Goal: Task Accomplishment & Management: Use online tool/utility

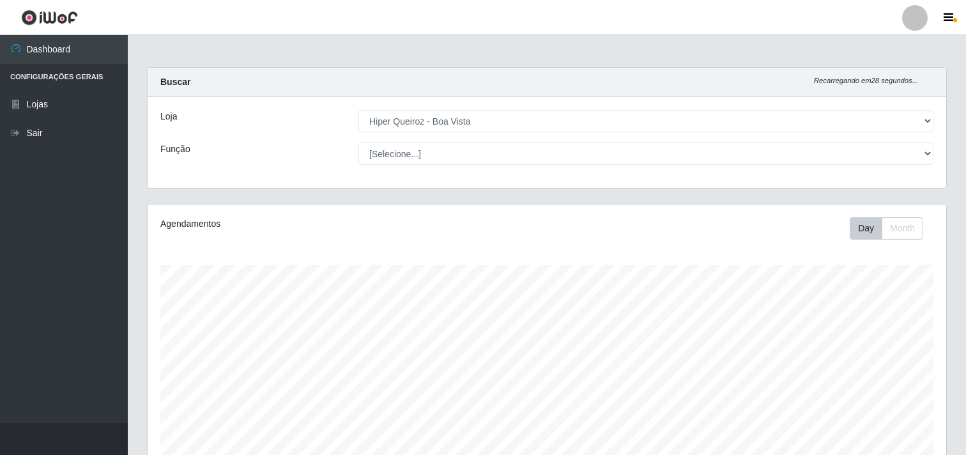
select select "514"
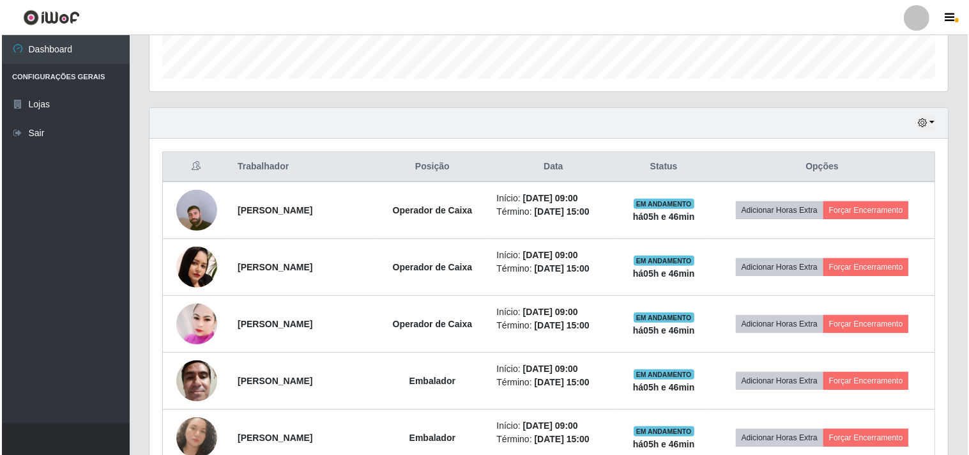
scroll to position [425, 0]
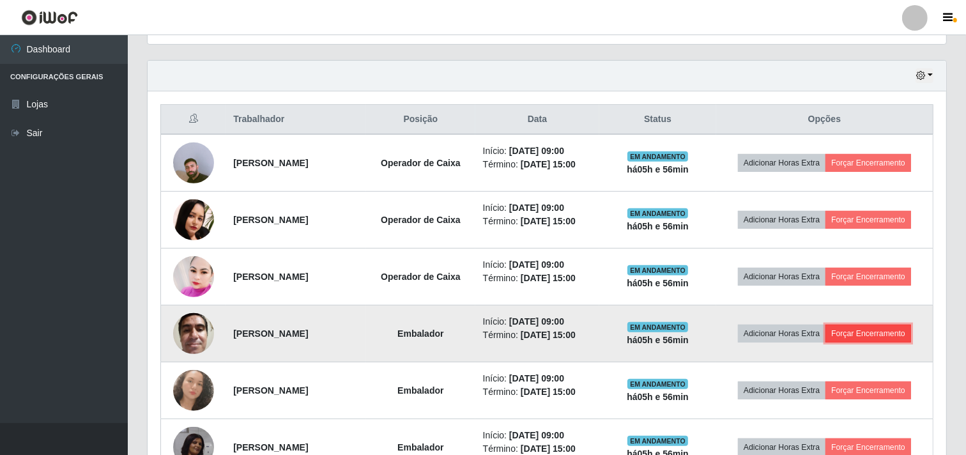
click at [894, 340] on button "Forçar Encerramento" at bounding box center [868, 334] width 86 height 18
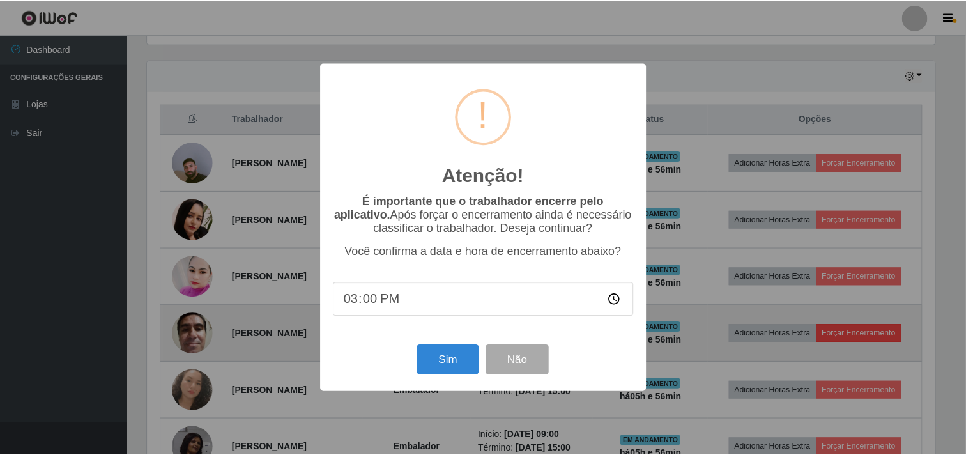
scroll to position [264, 790]
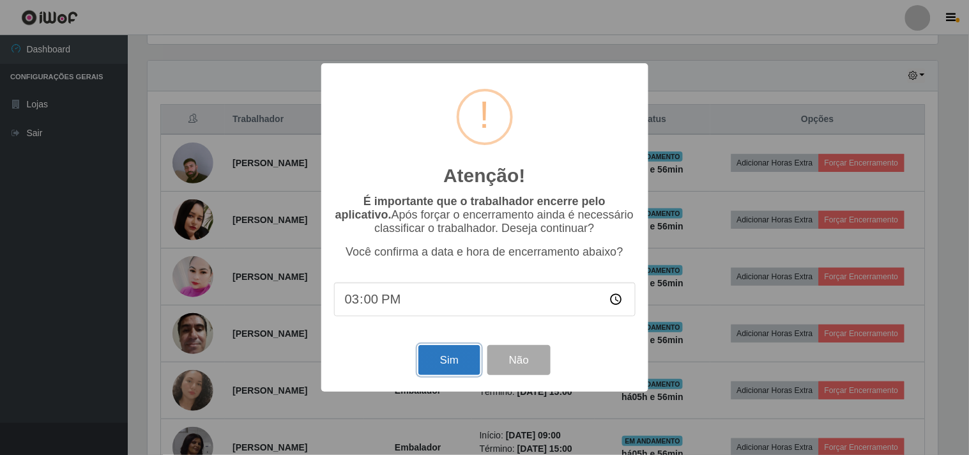
click at [438, 364] on button "Sim" at bounding box center [449, 360] width 62 height 30
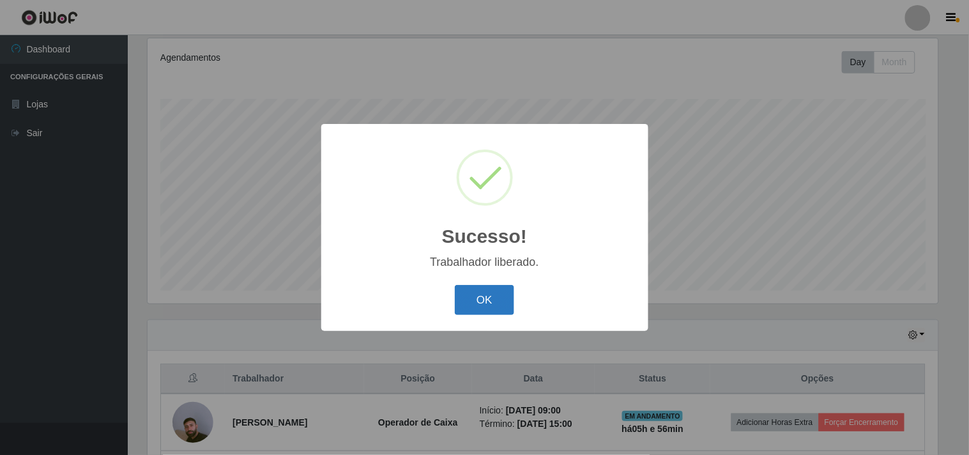
click at [480, 310] on button "OK" at bounding box center [484, 300] width 59 height 30
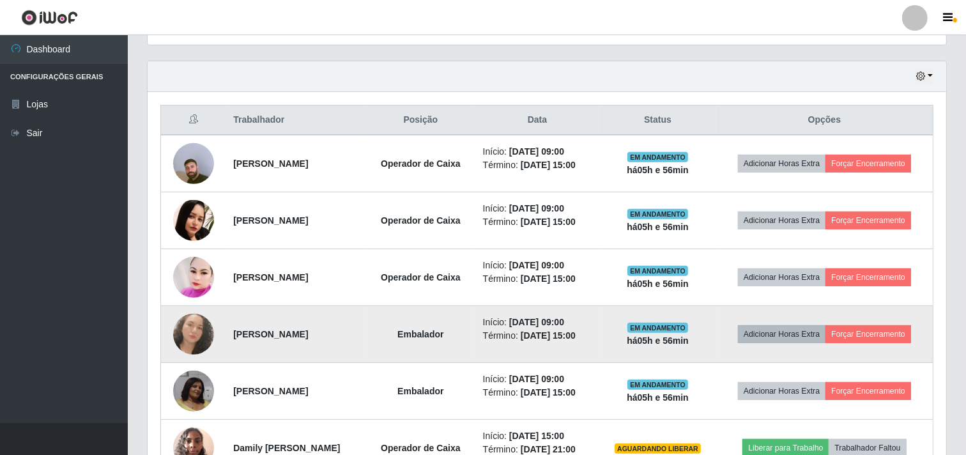
scroll to position [450, 0]
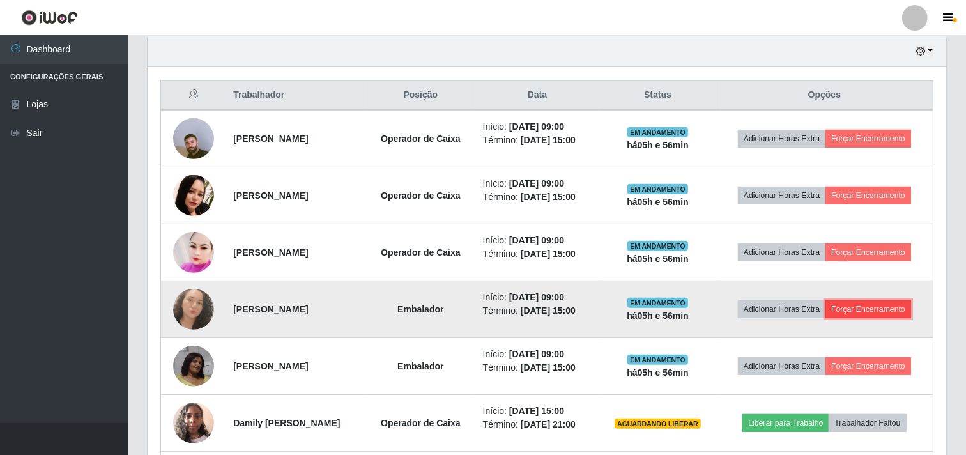
click at [899, 316] on button "Forçar Encerramento" at bounding box center [868, 309] width 86 height 18
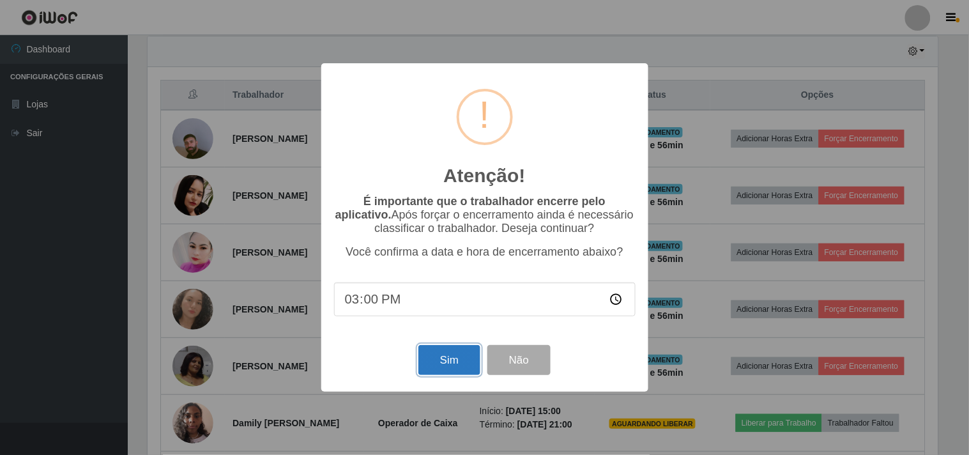
click at [447, 363] on button "Sim" at bounding box center [449, 360] width 62 height 30
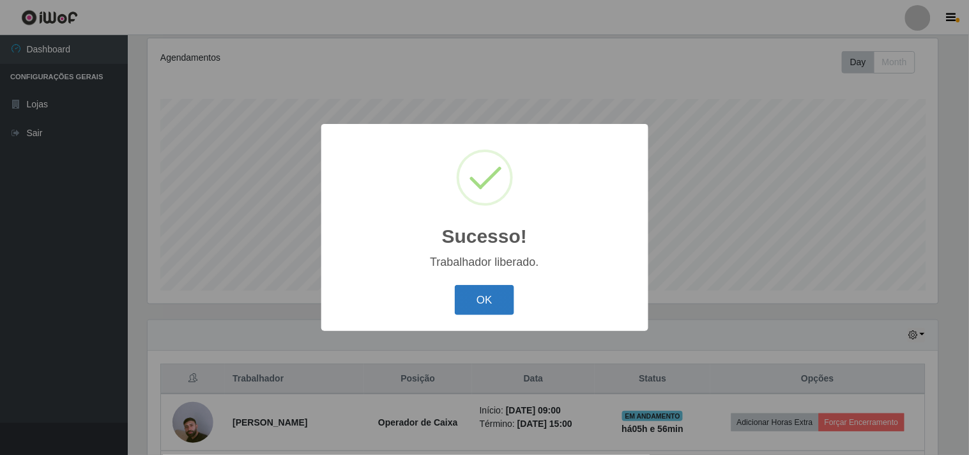
click at [498, 307] on button "OK" at bounding box center [484, 300] width 59 height 30
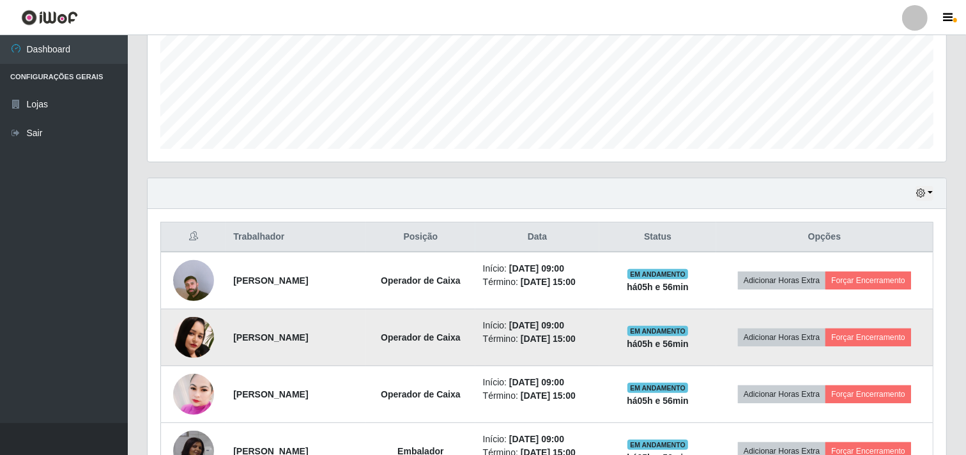
scroll to position [379, 0]
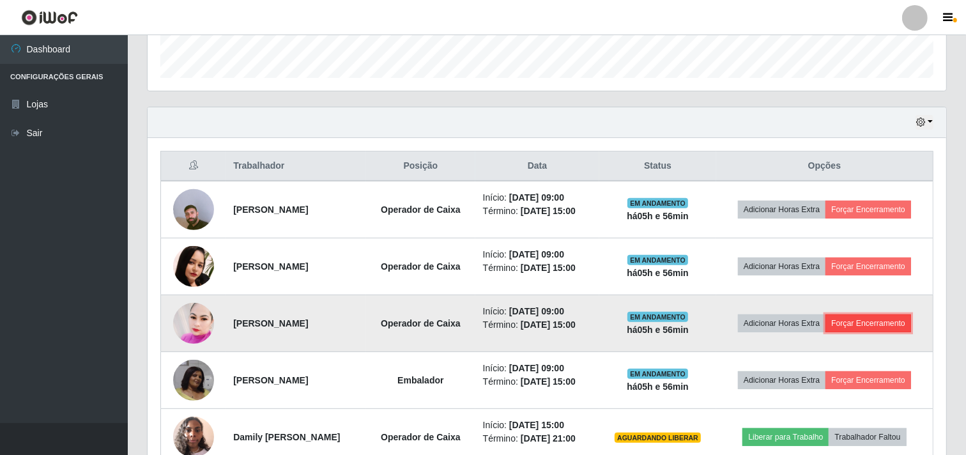
click at [874, 330] on button "Forçar Encerramento" at bounding box center [868, 323] width 86 height 18
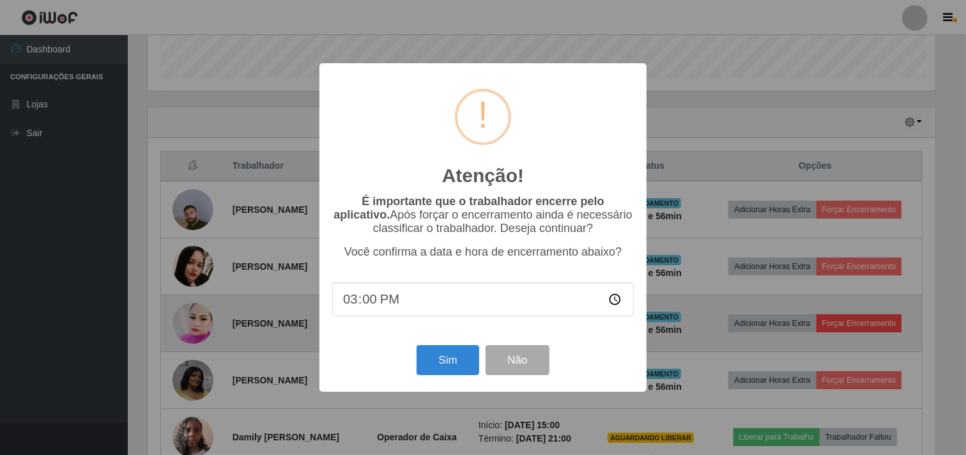
scroll to position [264, 790]
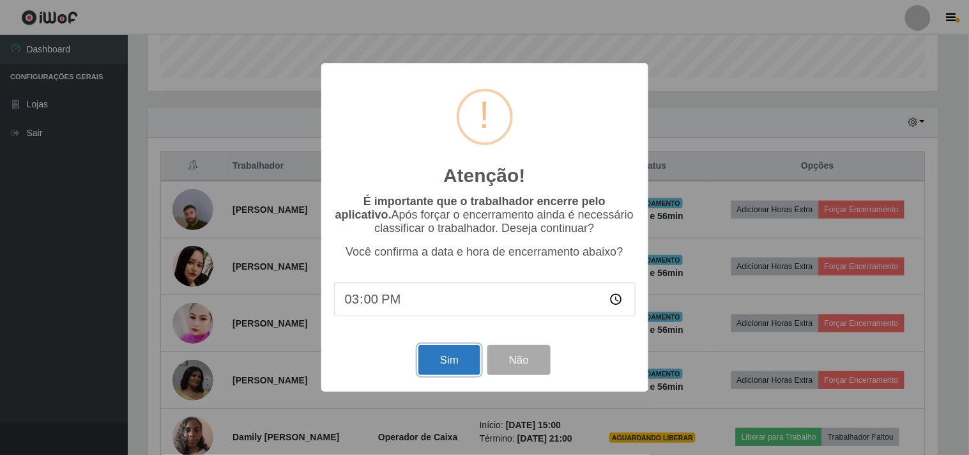
click at [445, 362] on button "Sim" at bounding box center [449, 360] width 62 height 30
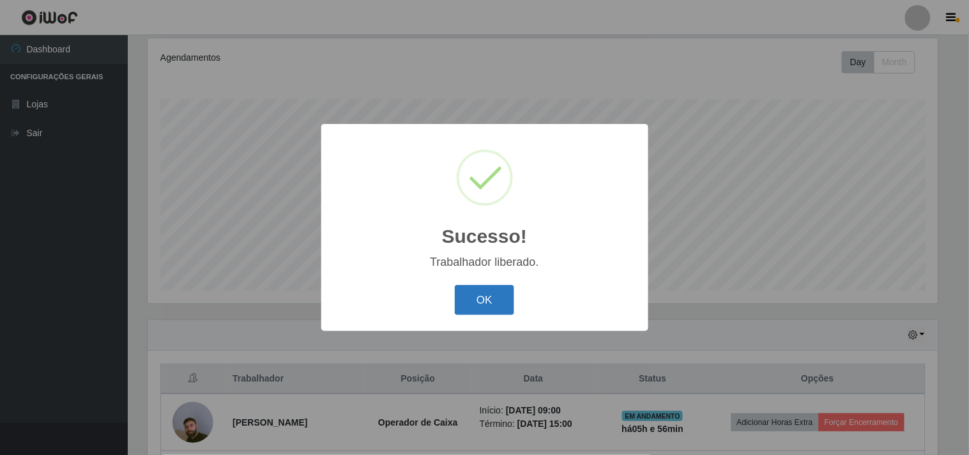
click at [507, 296] on button "OK" at bounding box center [484, 300] width 59 height 30
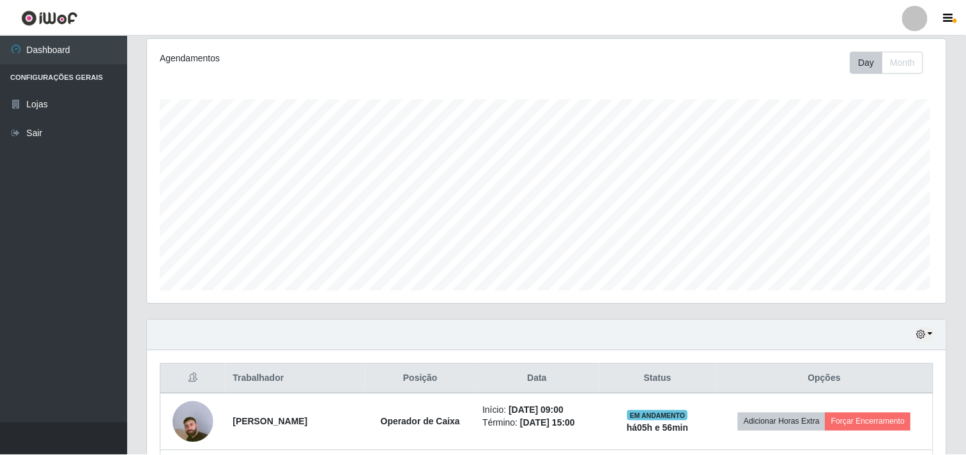
scroll to position [0, 0]
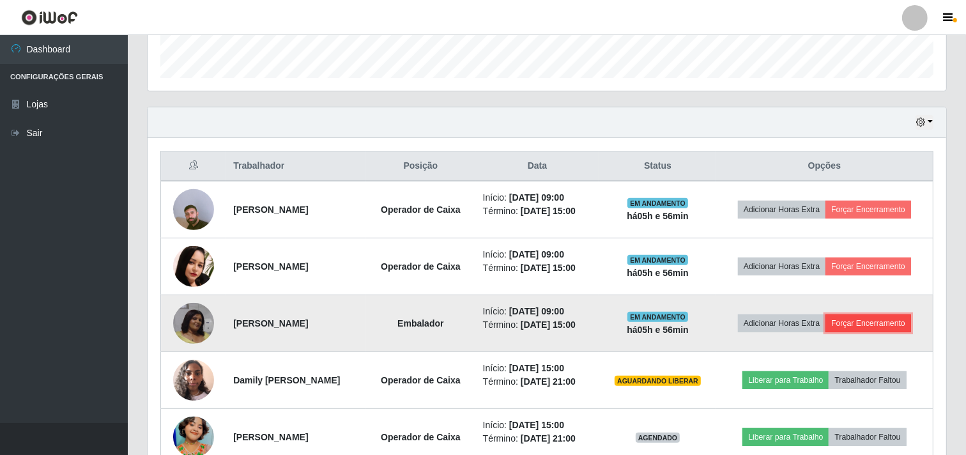
click at [880, 326] on button "Forçar Encerramento" at bounding box center [868, 323] width 86 height 18
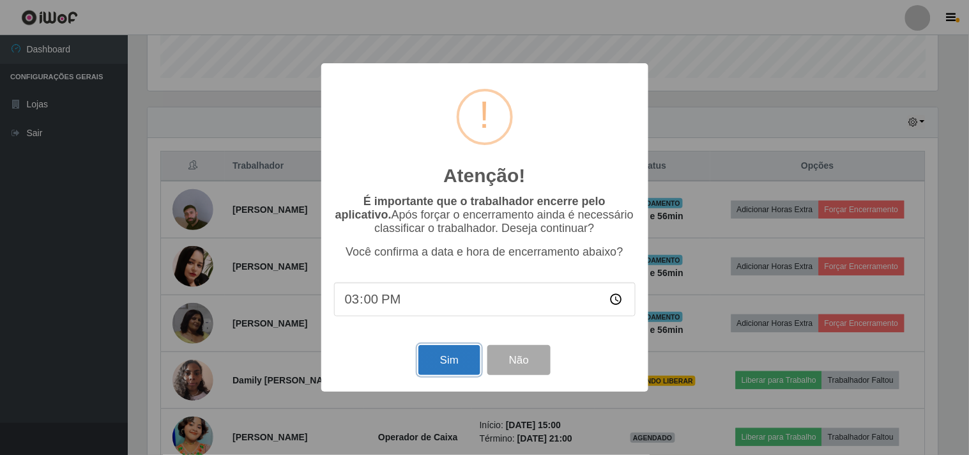
click at [454, 361] on button "Sim" at bounding box center [449, 360] width 62 height 30
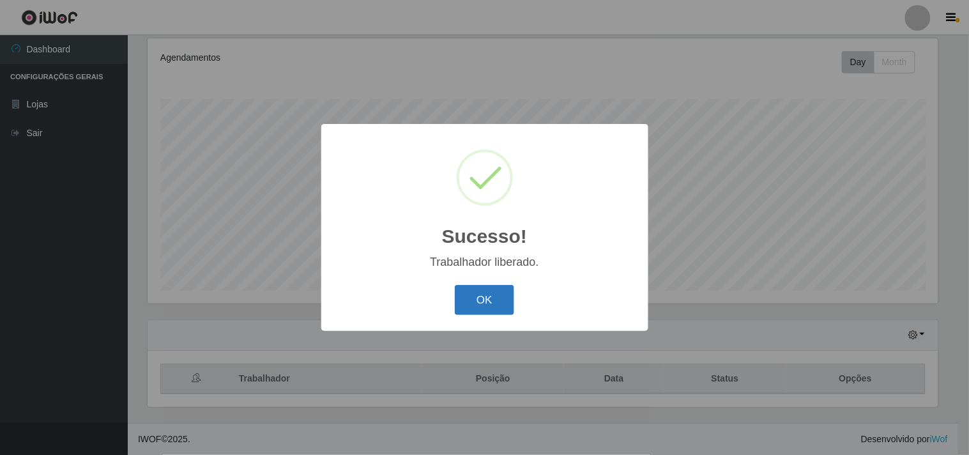
click at [503, 315] on button "OK" at bounding box center [484, 300] width 59 height 30
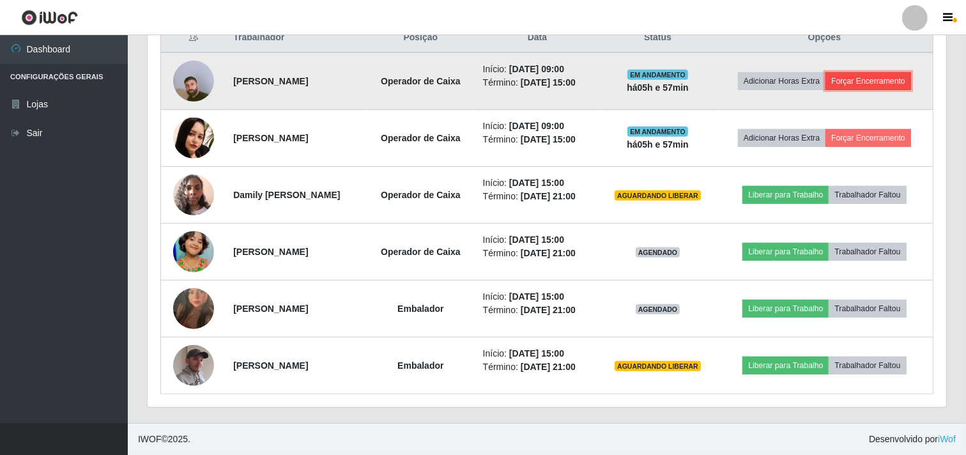
click at [898, 80] on button "Forçar Encerramento" at bounding box center [868, 81] width 86 height 18
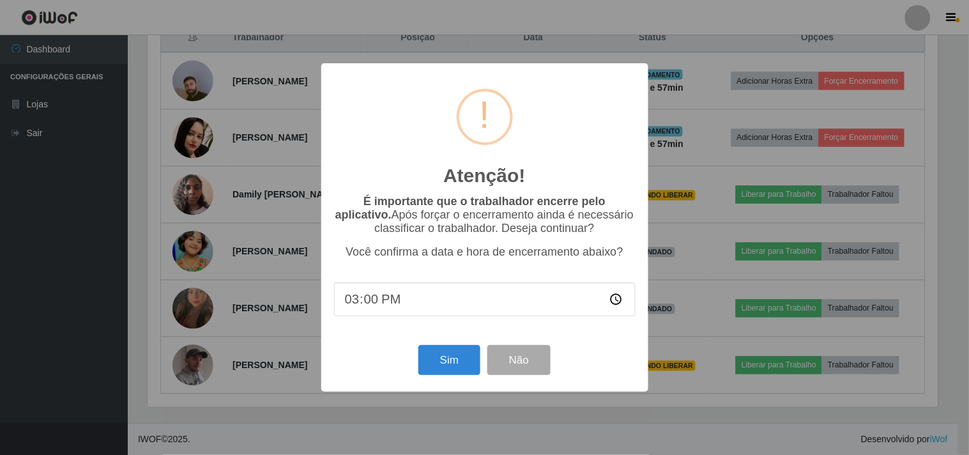
click at [418, 391] on div "Atenção! × É importante que o trabalhador encerre pelo aplicativo. Após forçar …" at bounding box center [484, 227] width 327 height 328
click at [429, 375] on button "Sim" at bounding box center [449, 360] width 62 height 30
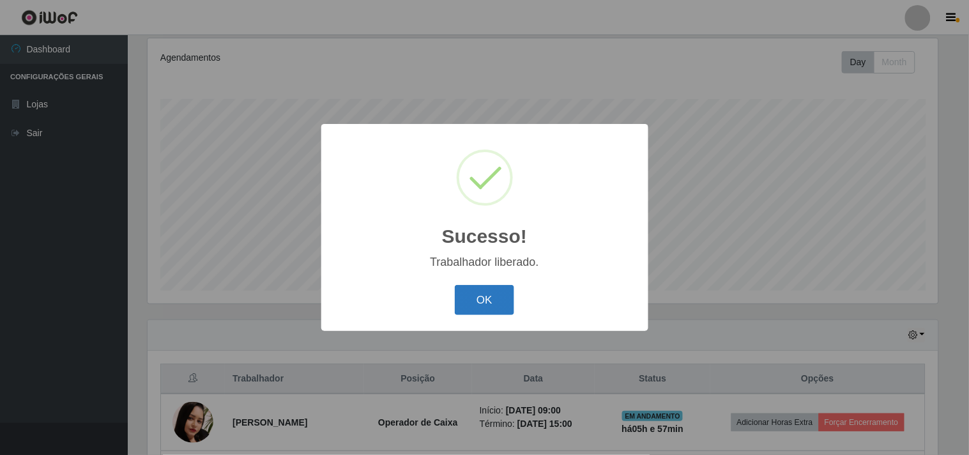
click at [483, 304] on button "OK" at bounding box center [484, 300] width 59 height 30
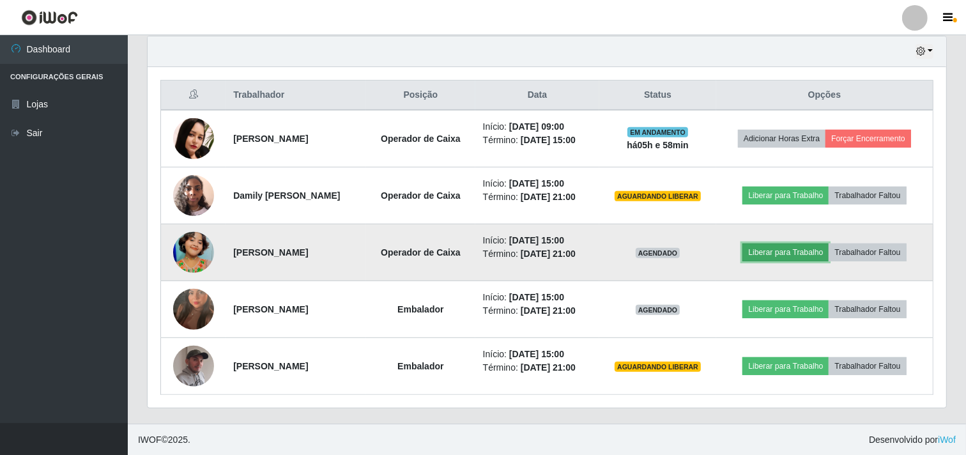
click at [806, 252] on button "Liberar para Trabalho" at bounding box center [785, 252] width 86 height 18
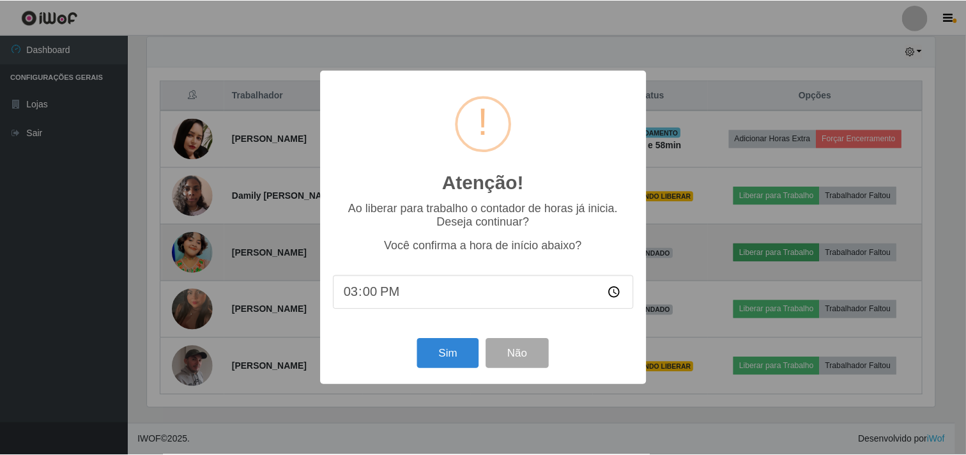
scroll to position [264, 790]
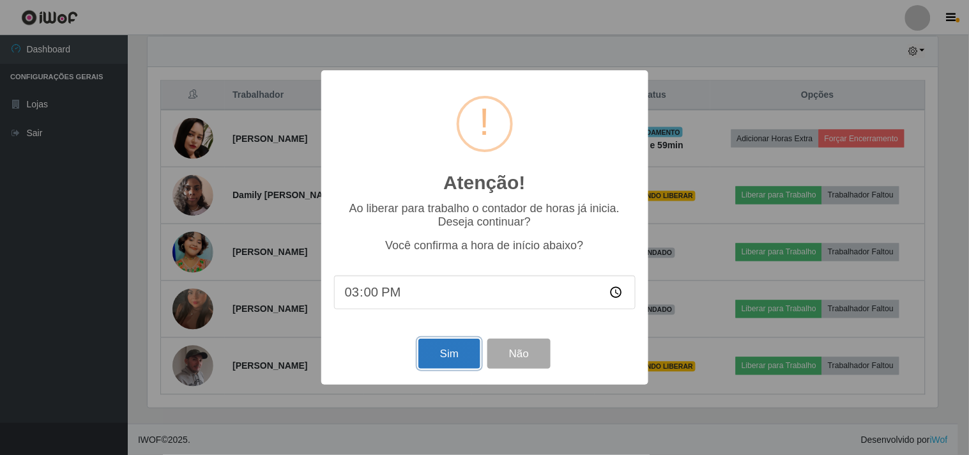
click at [459, 356] on button "Sim" at bounding box center [449, 354] width 62 height 30
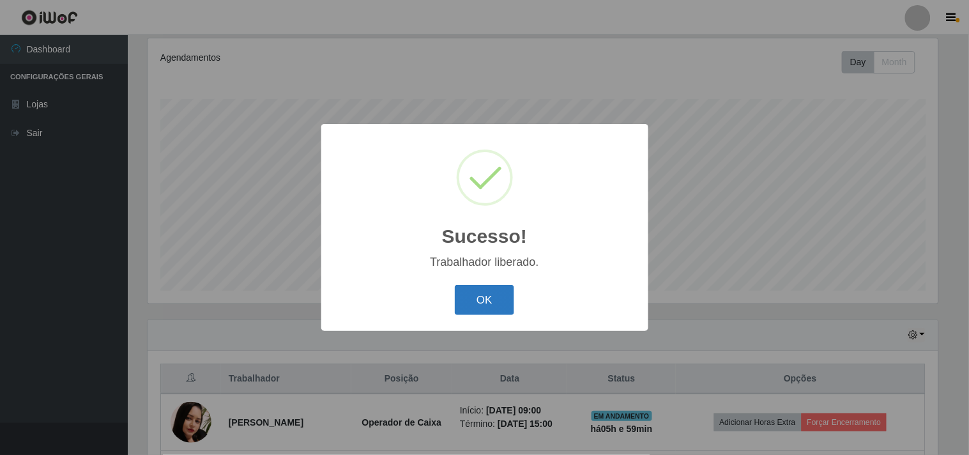
click at [498, 285] on button "OK" at bounding box center [484, 300] width 59 height 30
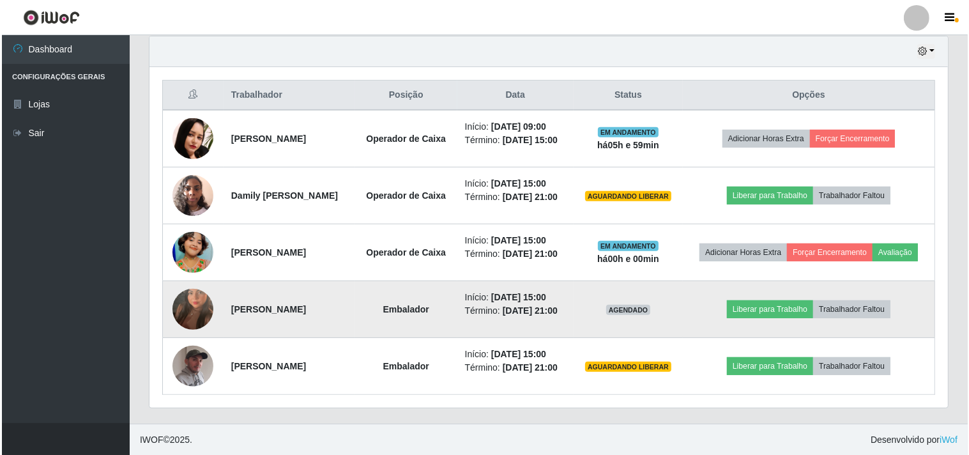
scroll to position [450, 0]
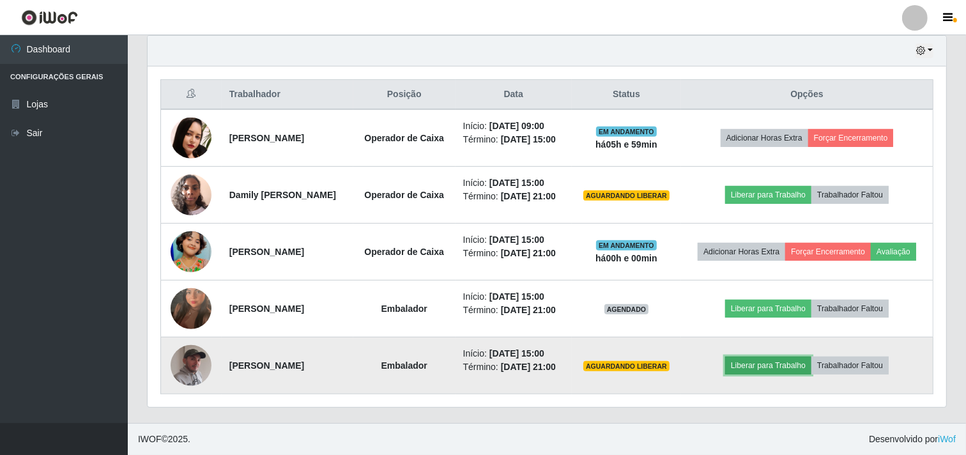
click at [810, 371] on button "Liberar para Trabalho" at bounding box center [768, 365] width 86 height 18
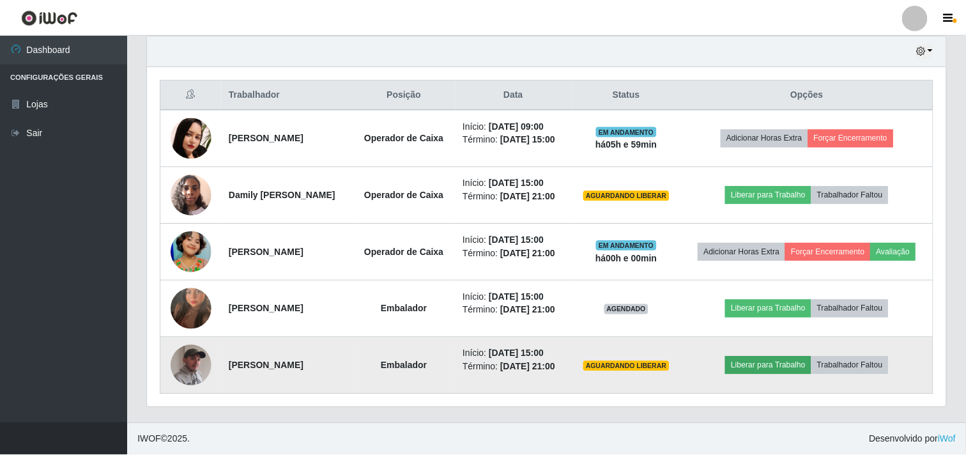
scroll to position [264, 790]
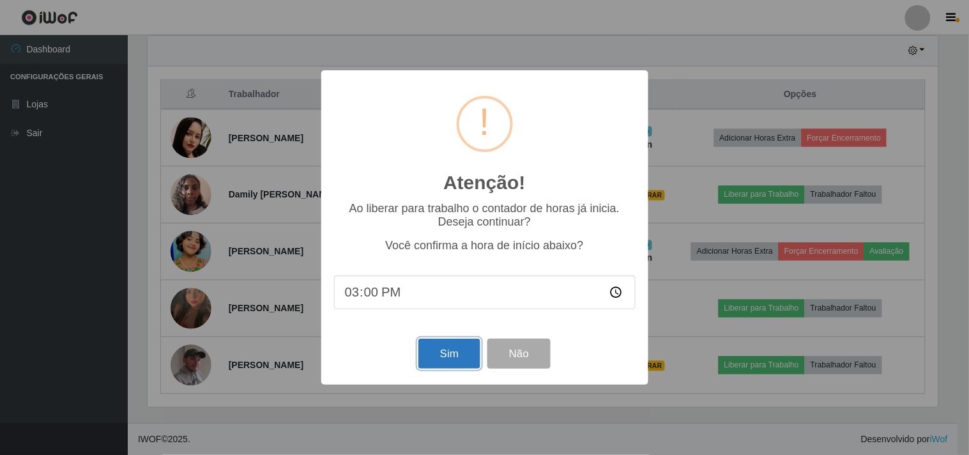
click at [463, 358] on button "Sim" at bounding box center [449, 354] width 62 height 30
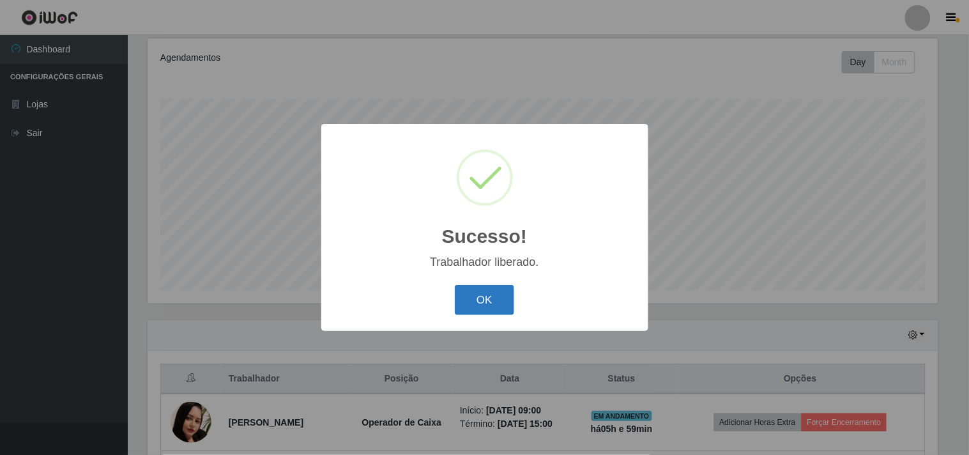
drag, startPoint x: 468, startPoint y: 283, endPoint x: 473, endPoint y: 289, distance: 8.6
click at [470, 284] on div "OK Cancel" at bounding box center [485, 300] width 302 height 36
click at [473, 289] on button "OK" at bounding box center [484, 300] width 59 height 30
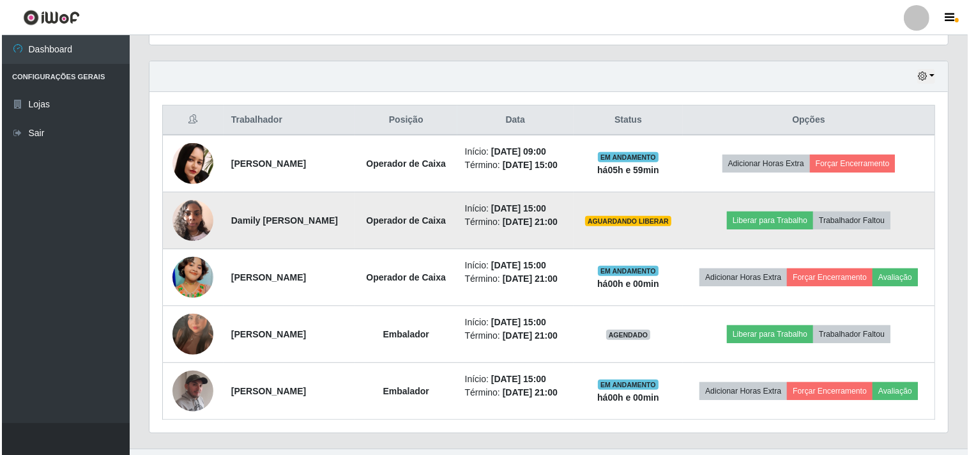
scroll to position [450, 0]
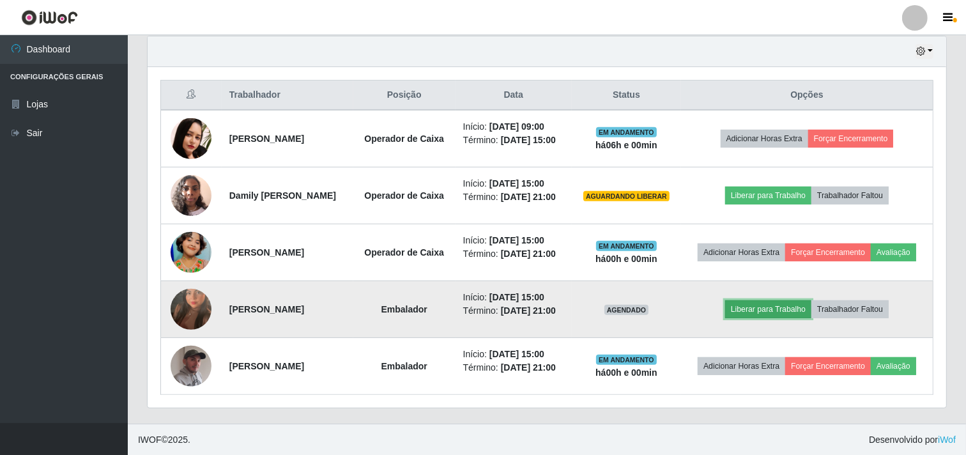
click at [765, 303] on button "Liberar para Trabalho" at bounding box center [768, 309] width 86 height 18
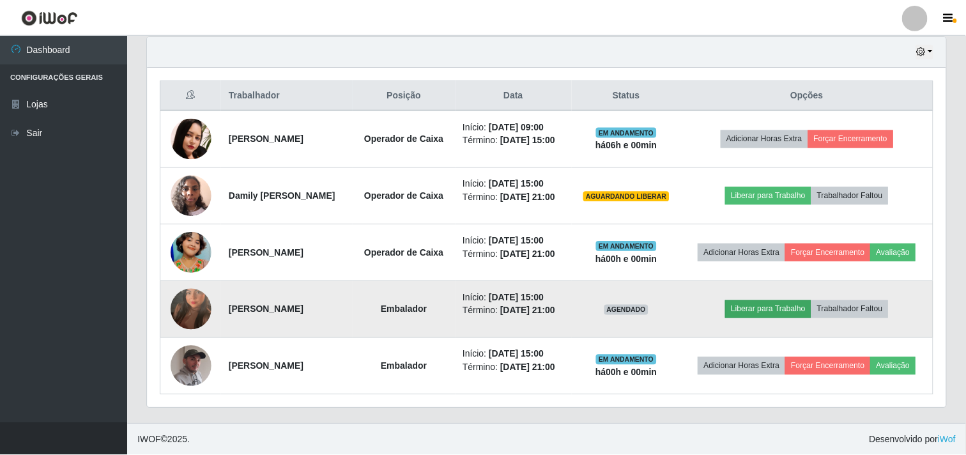
scroll to position [264, 790]
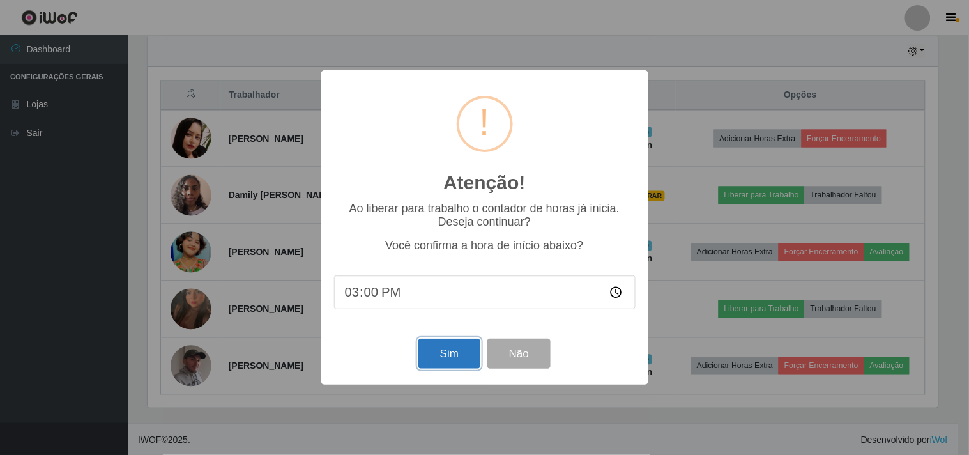
click at [471, 356] on button "Sim" at bounding box center [449, 354] width 62 height 30
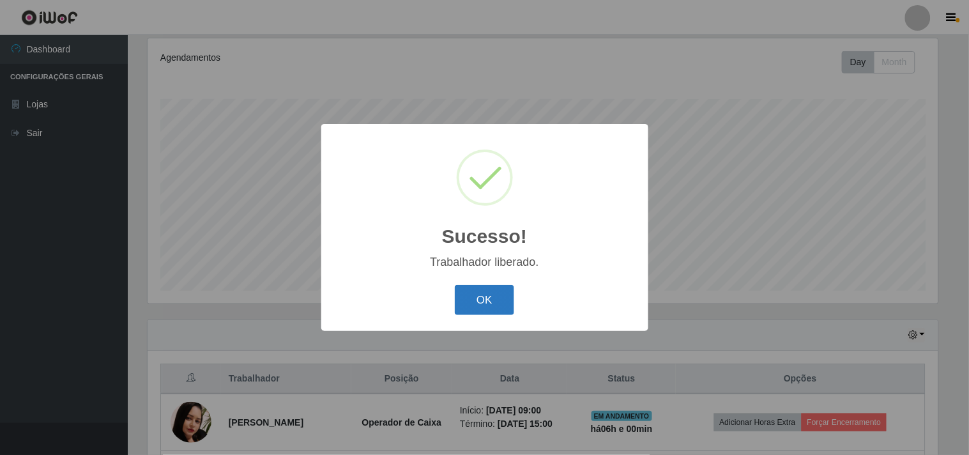
click at [507, 294] on button "OK" at bounding box center [484, 300] width 59 height 30
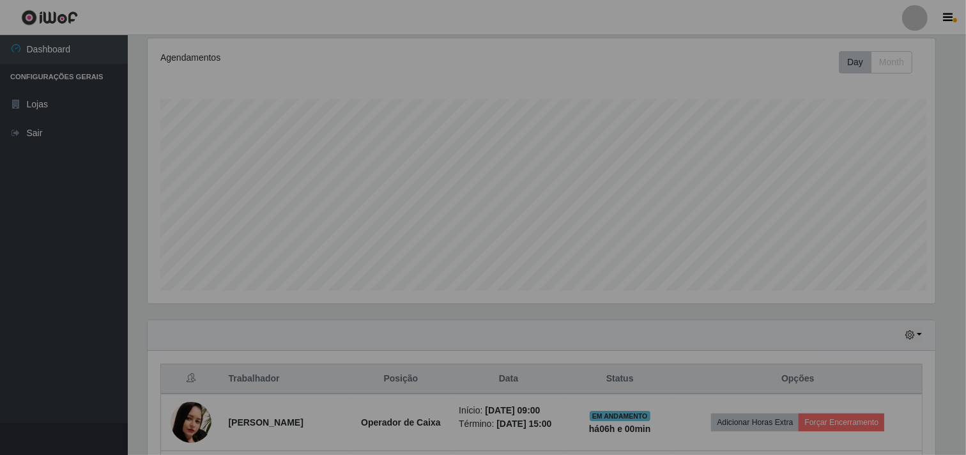
scroll to position [167, 0]
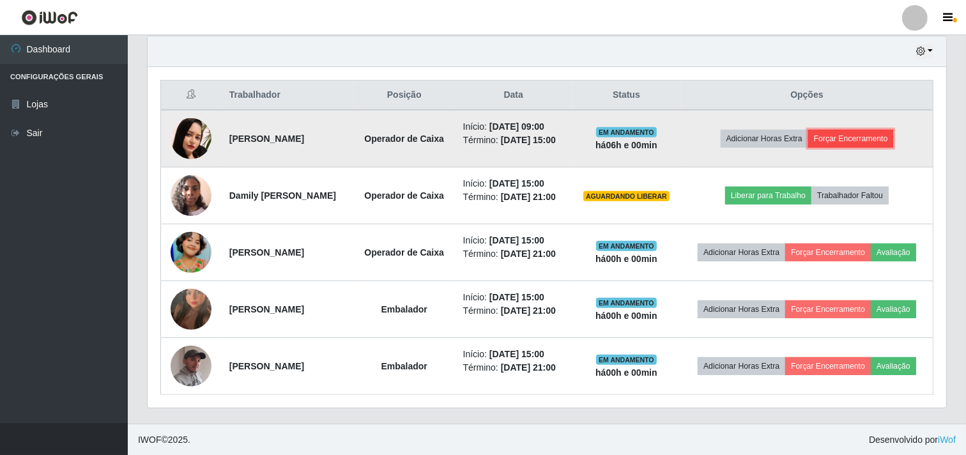
click at [853, 142] on button "Forçar Encerramento" at bounding box center [851, 139] width 86 height 18
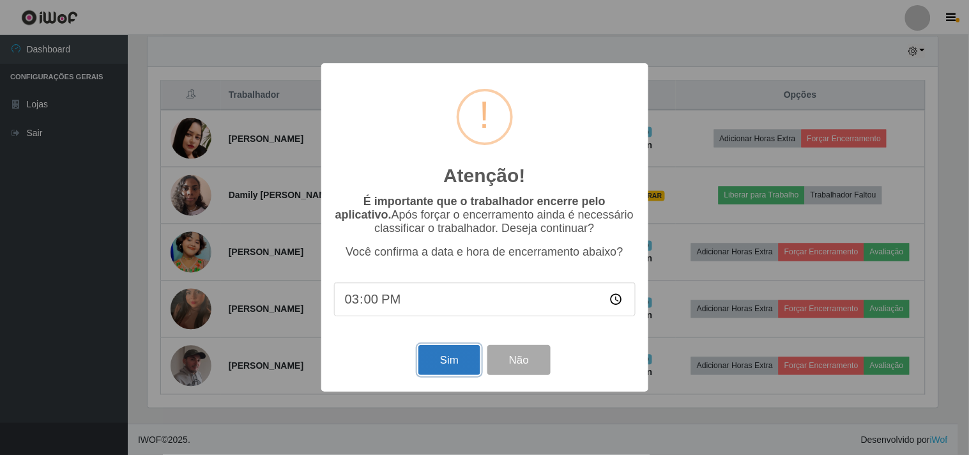
click at [452, 360] on button "Sim" at bounding box center [449, 360] width 62 height 30
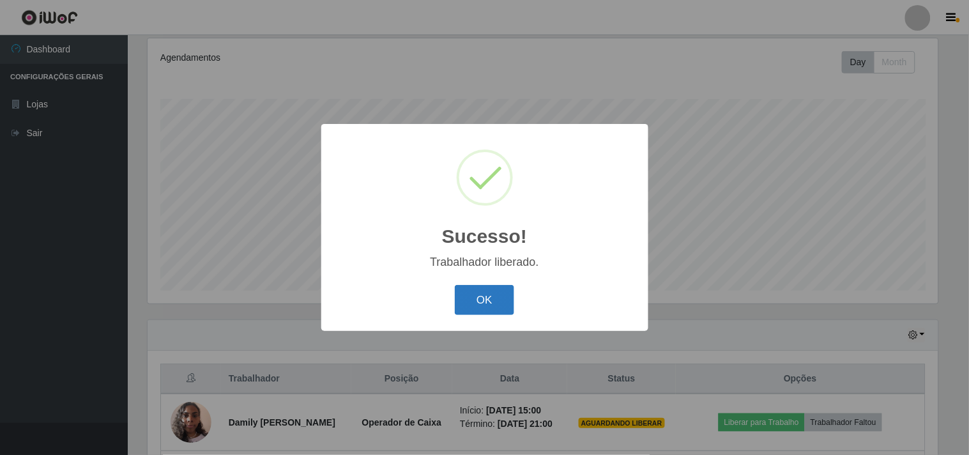
click at [480, 286] on button "OK" at bounding box center [484, 300] width 59 height 30
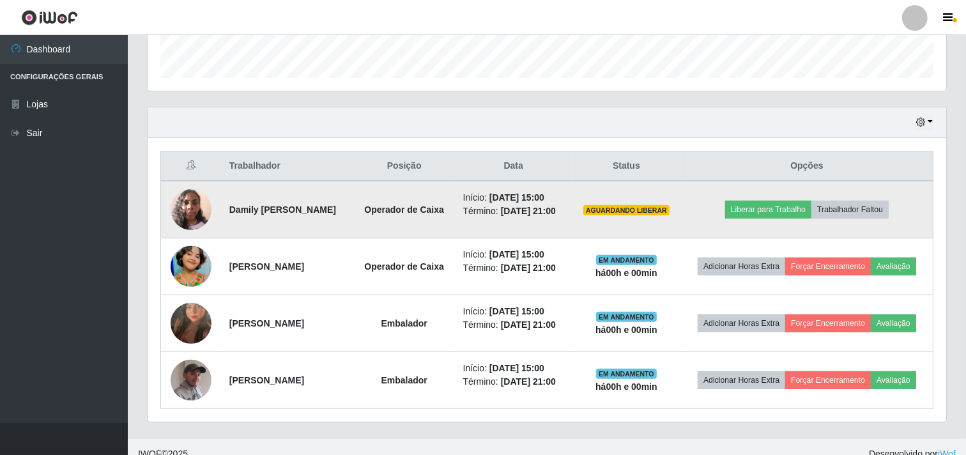
click at [194, 213] on img at bounding box center [191, 209] width 41 height 54
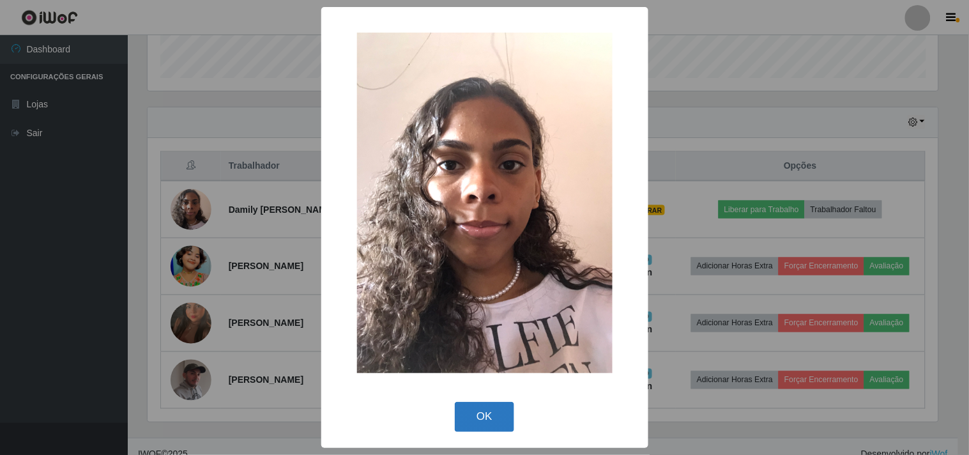
click at [487, 415] on button "OK" at bounding box center [484, 417] width 59 height 30
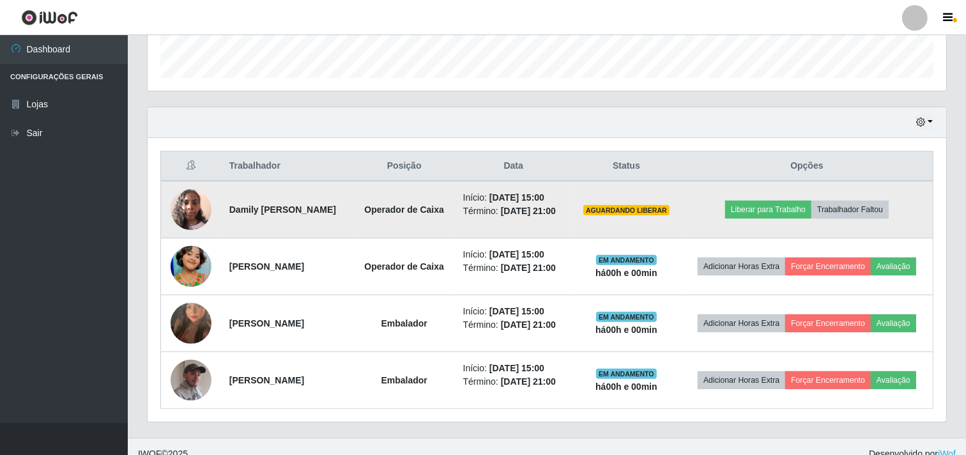
click at [193, 212] on img at bounding box center [191, 209] width 41 height 54
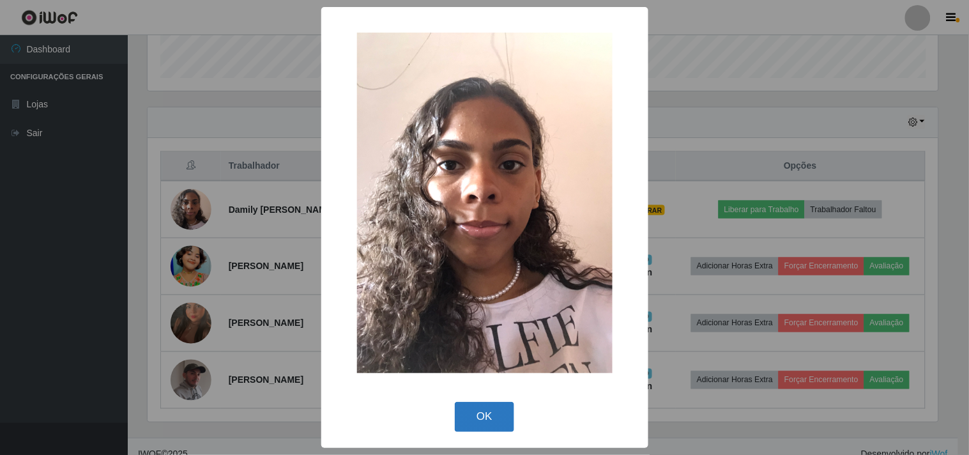
click at [484, 420] on button "OK" at bounding box center [484, 417] width 59 height 30
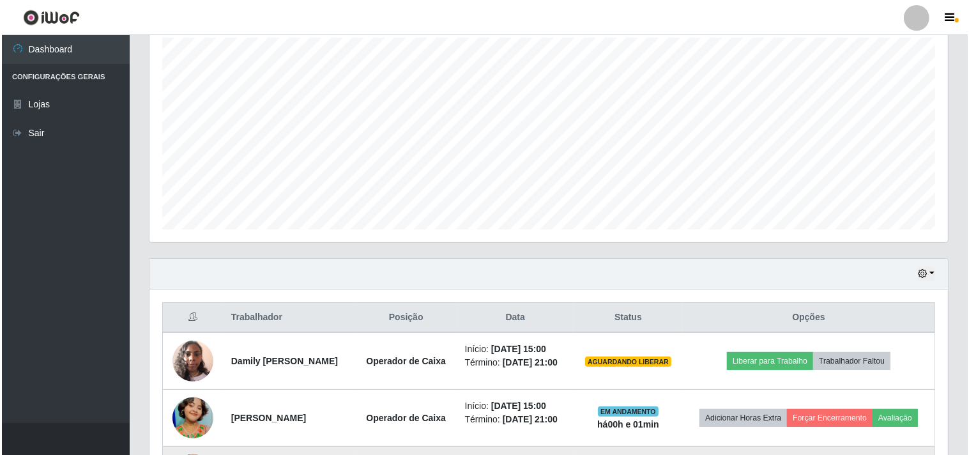
scroll to position [394, 0]
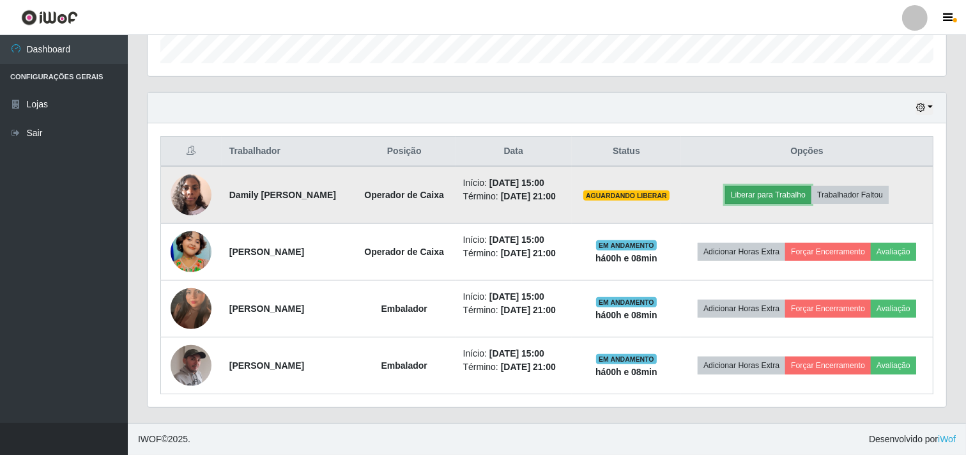
click at [765, 192] on button "Liberar para Trabalho" at bounding box center [768, 195] width 86 height 18
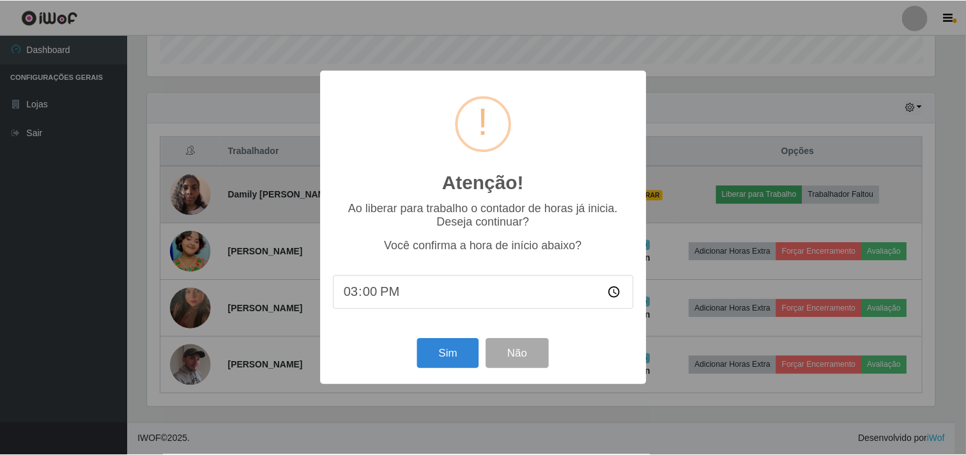
scroll to position [264, 790]
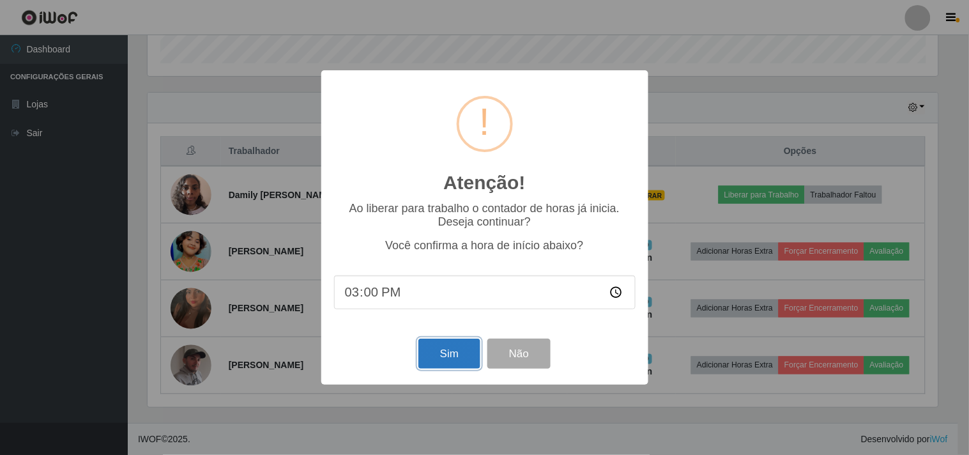
click at [437, 351] on button "Sim" at bounding box center [449, 354] width 62 height 30
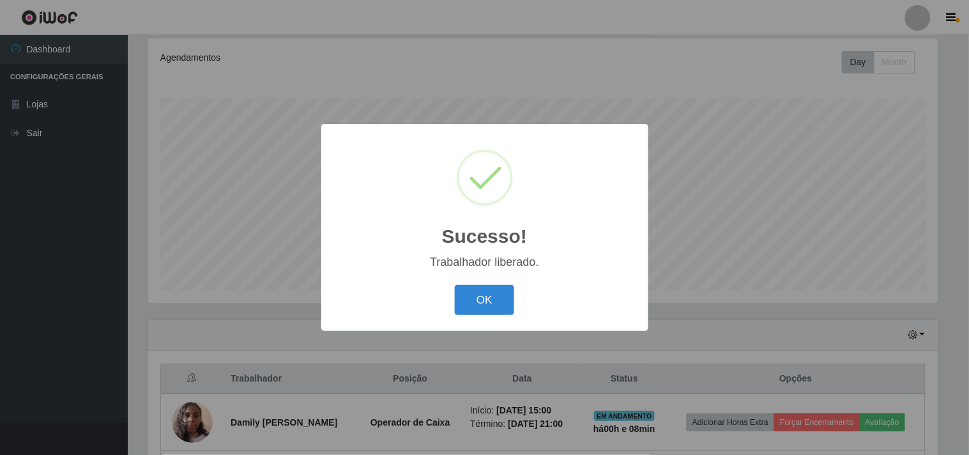
click at [487, 318] on div "Sucesso! × Trabalhador liberado. OK Cancel" at bounding box center [484, 227] width 327 height 207
click at [487, 296] on button "OK" at bounding box center [484, 300] width 59 height 30
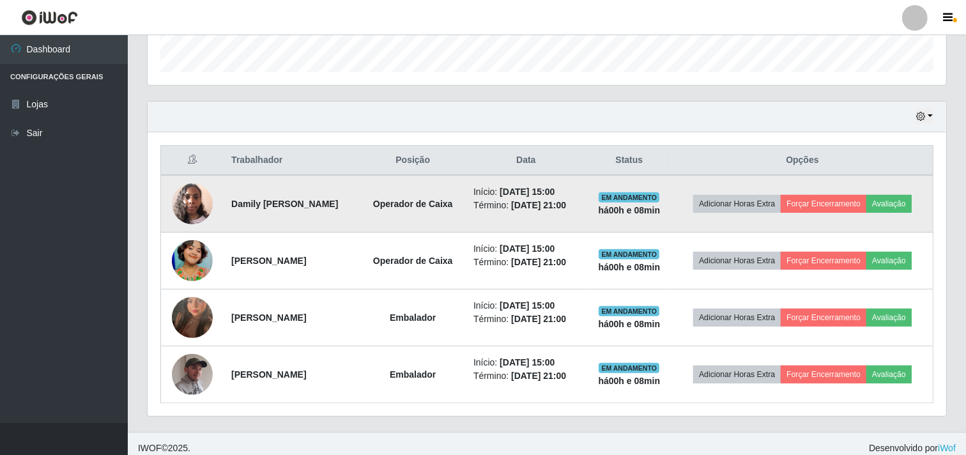
scroll to position [394, 0]
